Goal: Communication & Community: Answer question/provide support

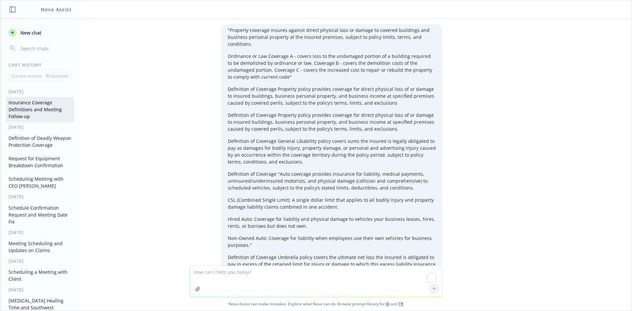
scroll to position [997, 0]
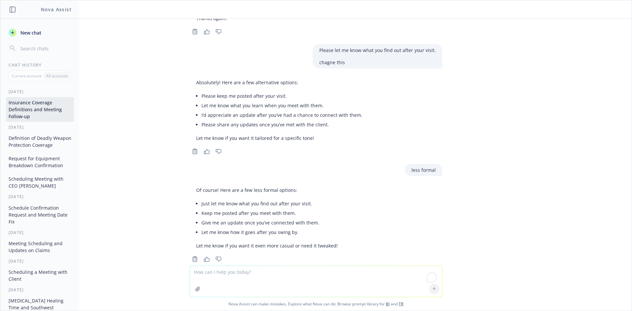
paste textarea "Hi Tunde, Concord sounds good, and let's do Puesto. Feel free to send the invit…"
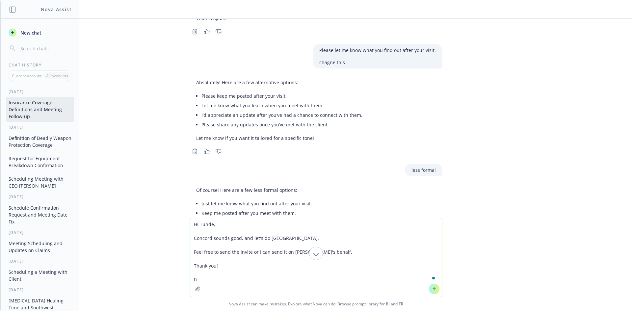
type textarea "Hi Tunde, Concord sounds good, and let's do Puesto. Feel free to send the invit…"
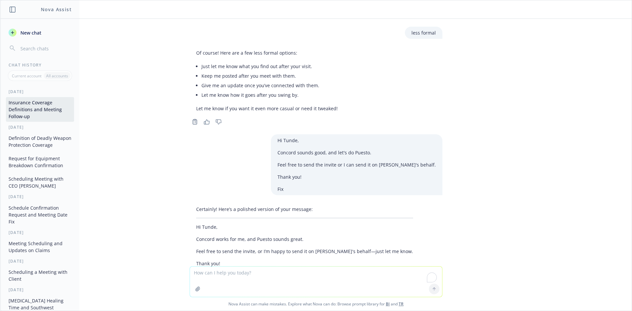
scroll to position [1152, 0]
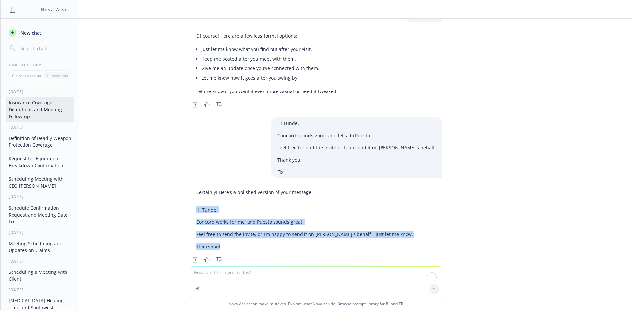
drag, startPoint x: 187, startPoint y: 194, endPoint x: 219, endPoint y: 230, distance: 47.8
click at [219, 230] on div "Certainly! Here’s a polished version of your message: Hi Tunde, Concord works f…" at bounding box center [305, 219] width 230 height 67
copy div "Hi Tunde, Concord works for me, and Puesto sounds great. Feel free to send the …"
